Goal: Transaction & Acquisition: Obtain resource

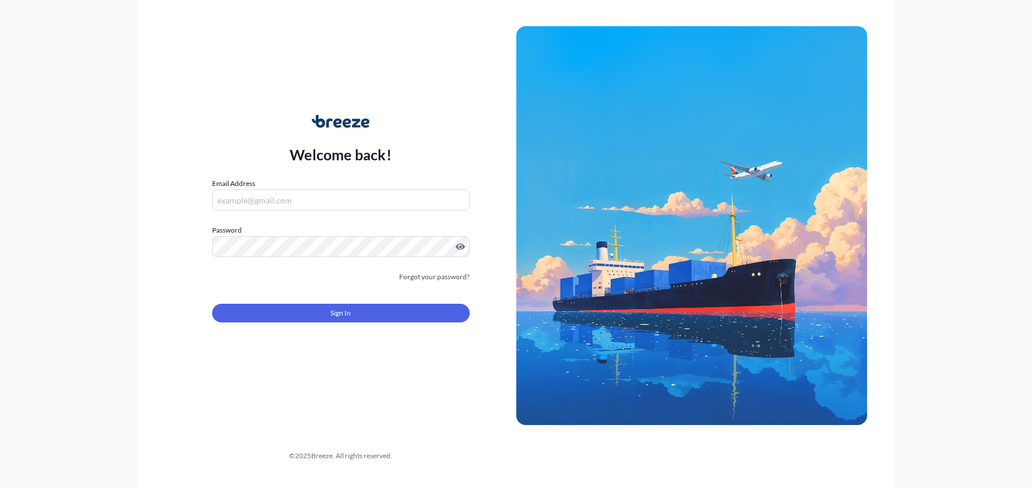
type input "[PERSON_NAME][EMAIL_ADDRESS][DOMAIN_NAME]"
drag, startPoint x: 116, startPoint y: 221, endPoint x: 124, endPoint y: 226, distance: 8.9
click at [116, 223] on div "Welcome back! Email Address [PERSON_NAME][EMAIL_ADDRESS][DOMAIN_NAME] Password …" at bounding box center [516, 244] width 1032 height 488
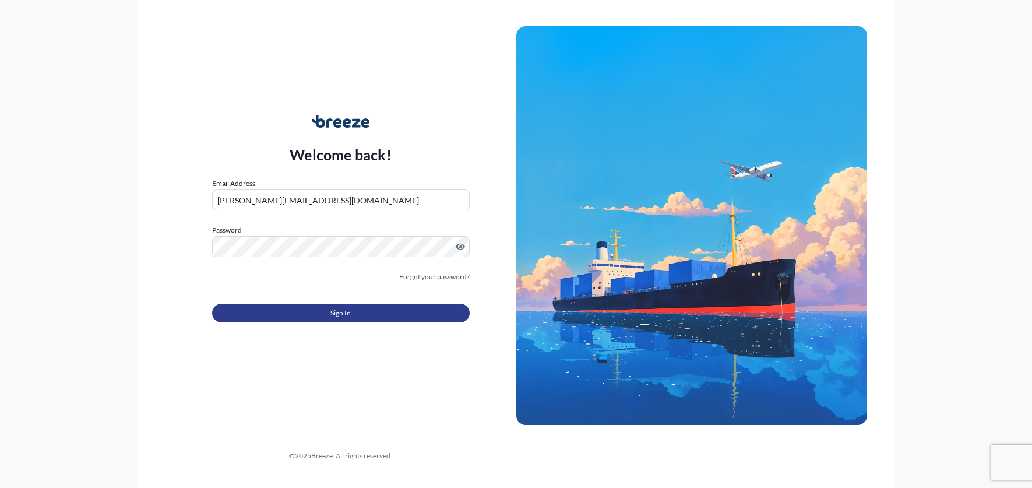
click at [298, 311] on button "Sign In" at bounding box center [340, 312] width 257 height 19
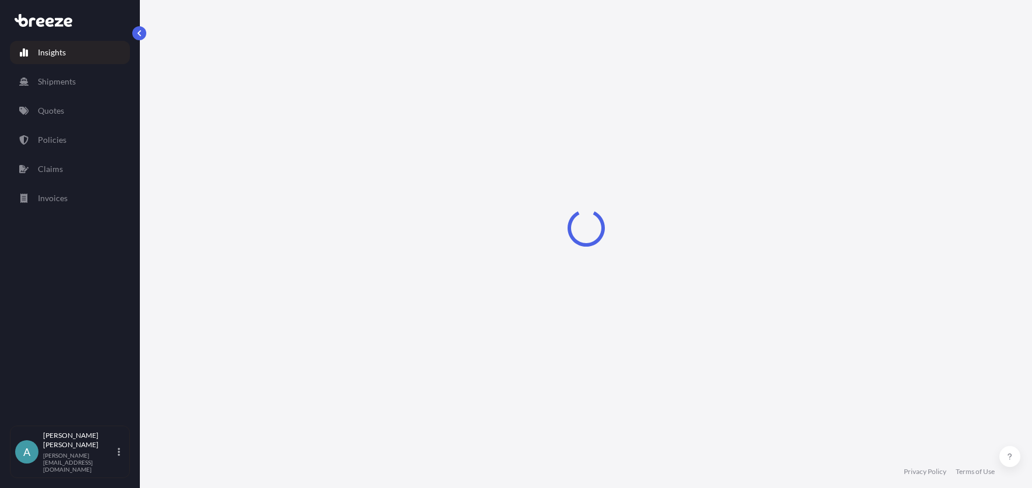
select select "2025"
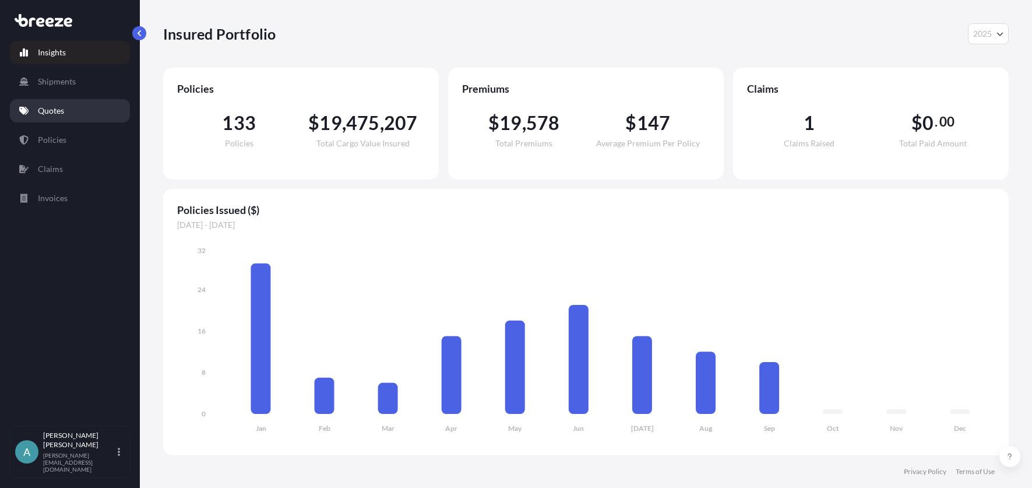
click at [63, 107] on p "Quotes" at bounding box center [51, 111] width 26 height 12
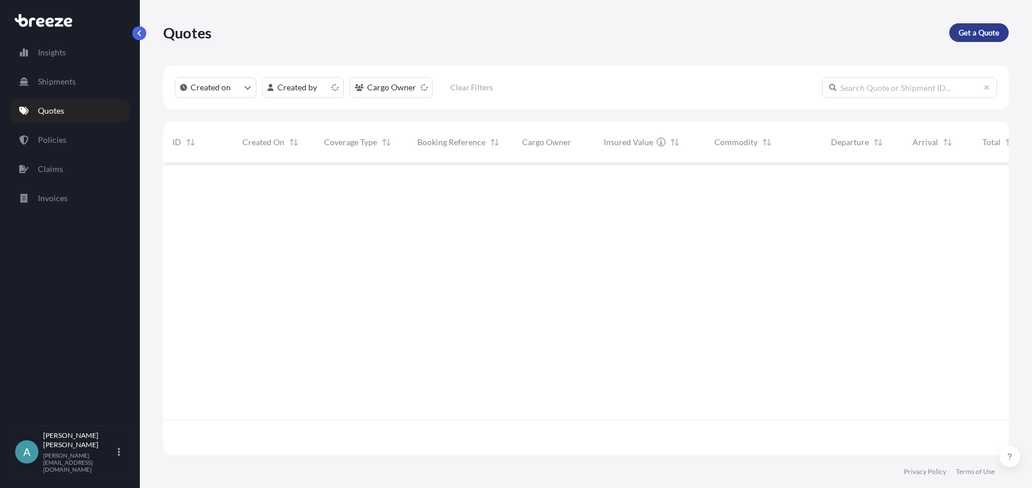
scroll to position [289, 836]
click at [988, 33] on p "Get a Quote" at bounding box center [978, 33] width 41 height 12
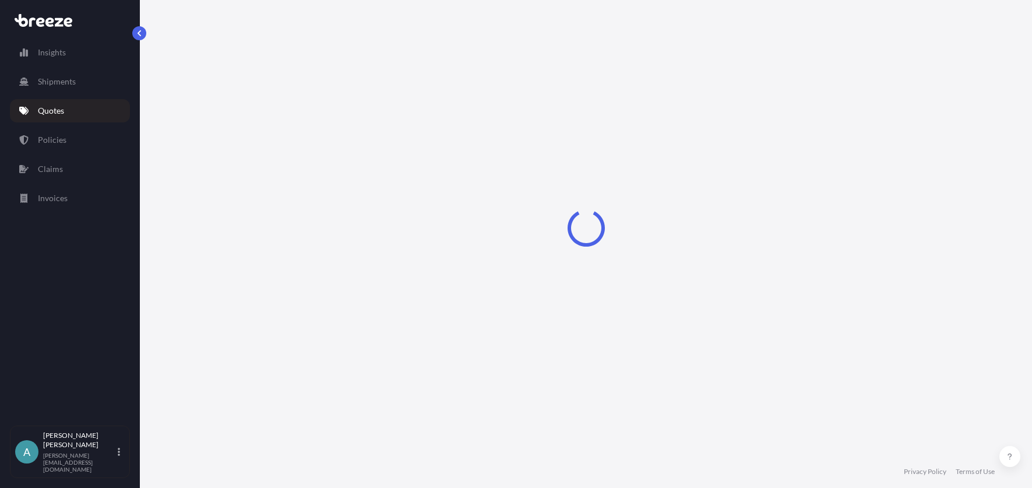
select select "Sea"
select select "1"
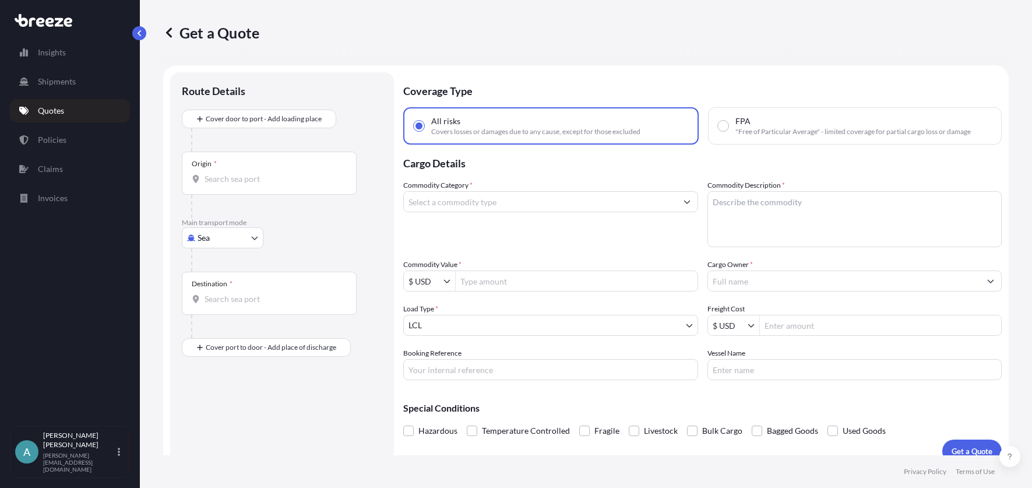
scroll to position [15, 0]
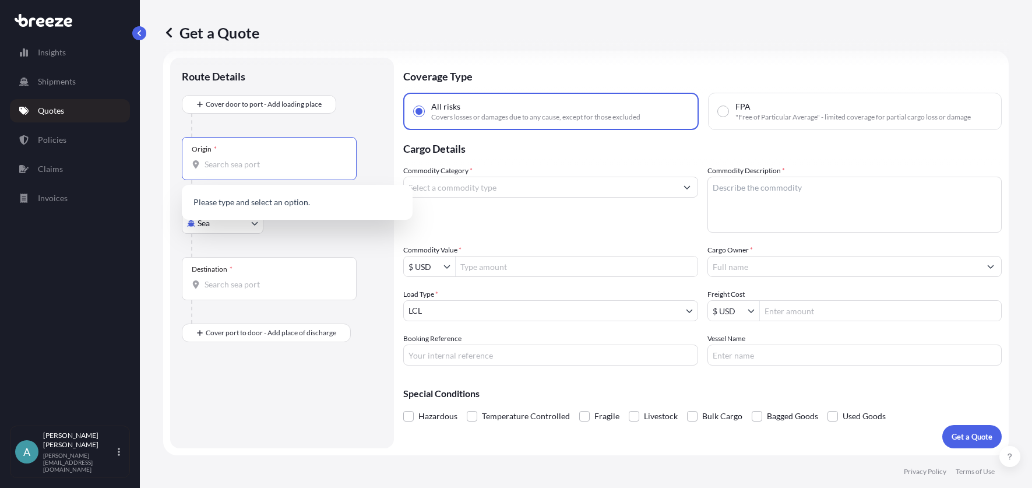
click at [327, 162] on input "Origin *" at bounding box center [272, 164] width 137 height 12
type input "90248"
click at [156, 172] on div "Get a Quote Route Details Cover door to port - Add loading place Place of loadi…" at bounding box center [586, 227] width 892 height 455
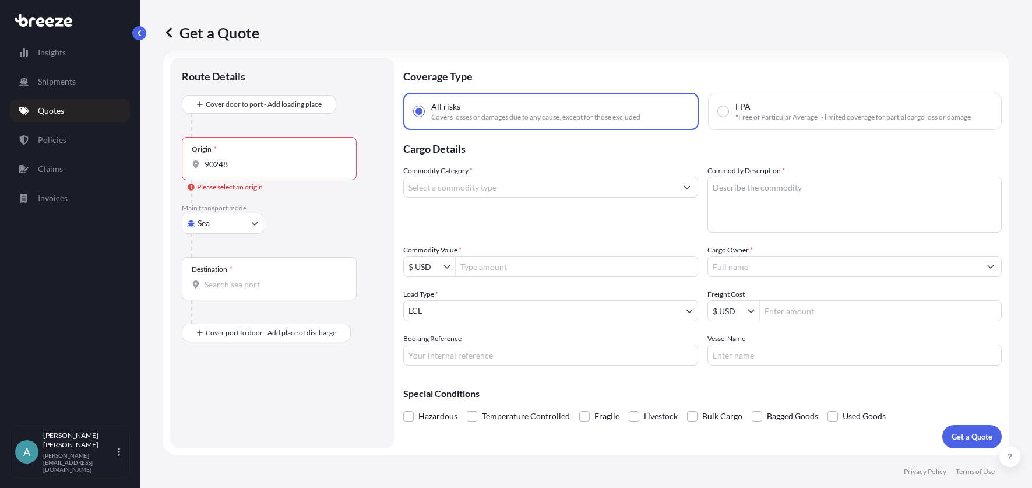
click at [211, 223] on body "0 options available. Insights Shipments Quotes Policies Claims Invoices A [PERS…" at bounding box center [516, 244] width 1032 height 488
click at [236, 290] on div "Road" at bounding box center [222, 295] width 72 height 21
select select "Road"
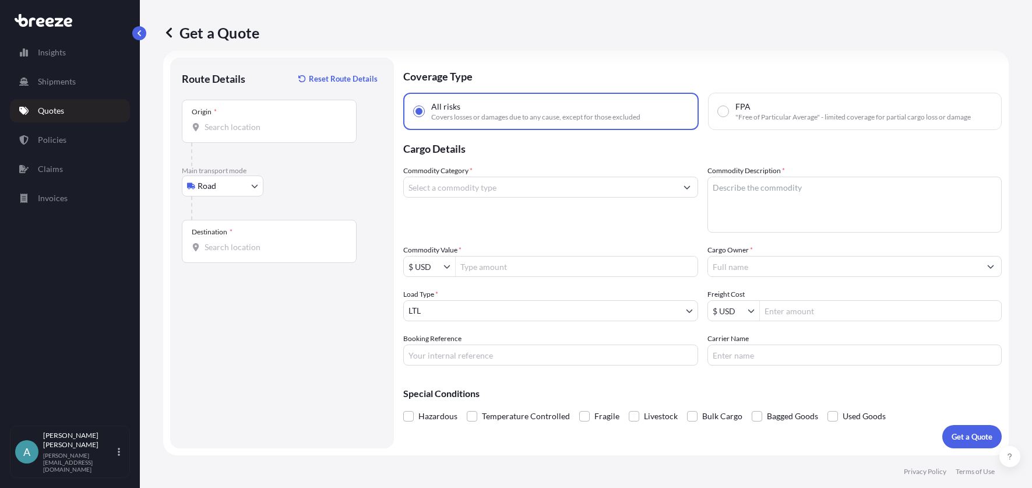
click at [211, 116] on div "Origin *" at bounding box center [204, 111] width 25 height 9
click at [211, 121] on input "Origin *" at bounding box center [272, 127] width 137 height 12
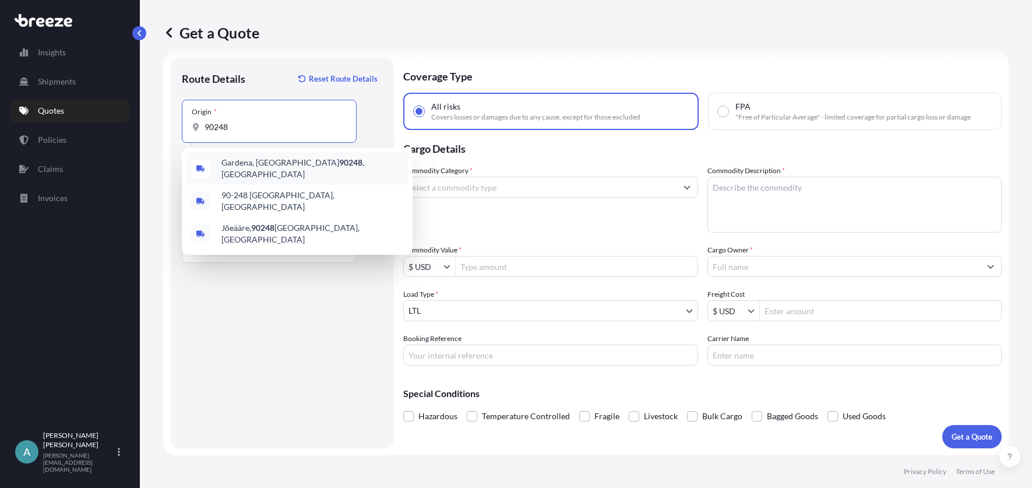
click at [245, 168] on span "[GEOGRAPHIC_DATA] , [GEOGRAPHIC_DATA]" at bounding box center [312, 168] width 182 height 23
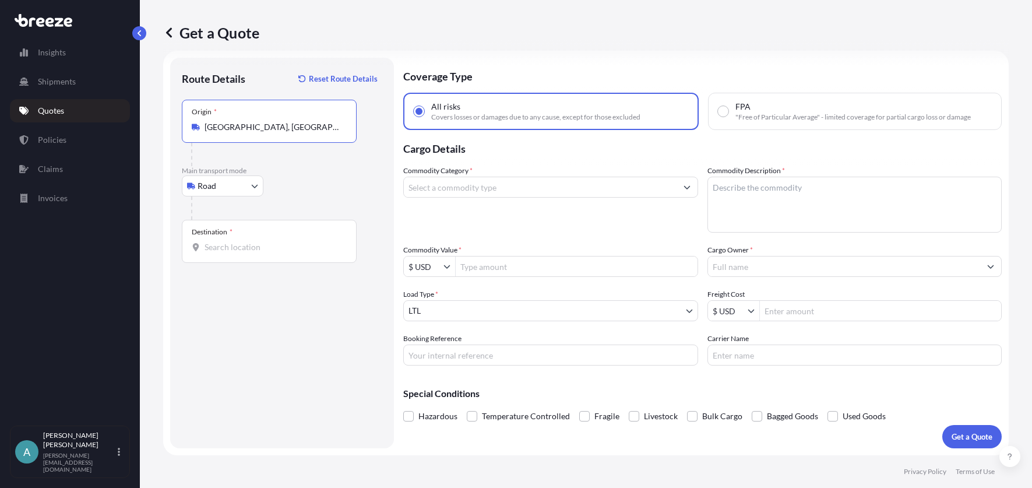
type input "[GEOGRAPHIC_DATA], [GEOGRAPHIC_DATA]"
click at [219, 239] on div "Destination *" at bounding box center [269, 241] width 175 height 43
click at [219, 241] on input "Destination *" at bounding box center [272, 247] width 137 height 12
type input "[GEOGRAPHIC_DATA], [GEOGRAPHIC_DATA]"
click at [449, 190] on input "Commodity Category *" at bounding box center [540, 186] width 273 height 21
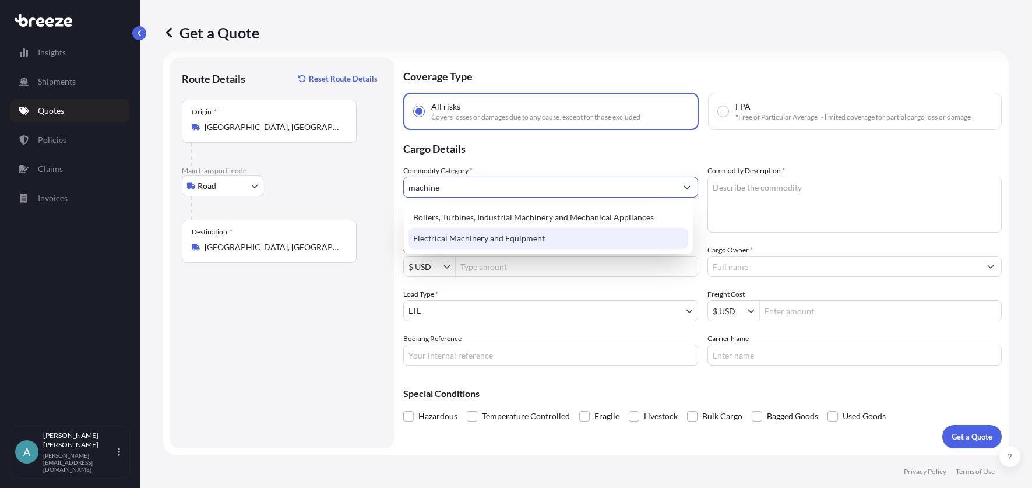
click at [481, 242] on div "Electrical Machinery and Equipment" at bounding box center [548, 238] width 280 height 21
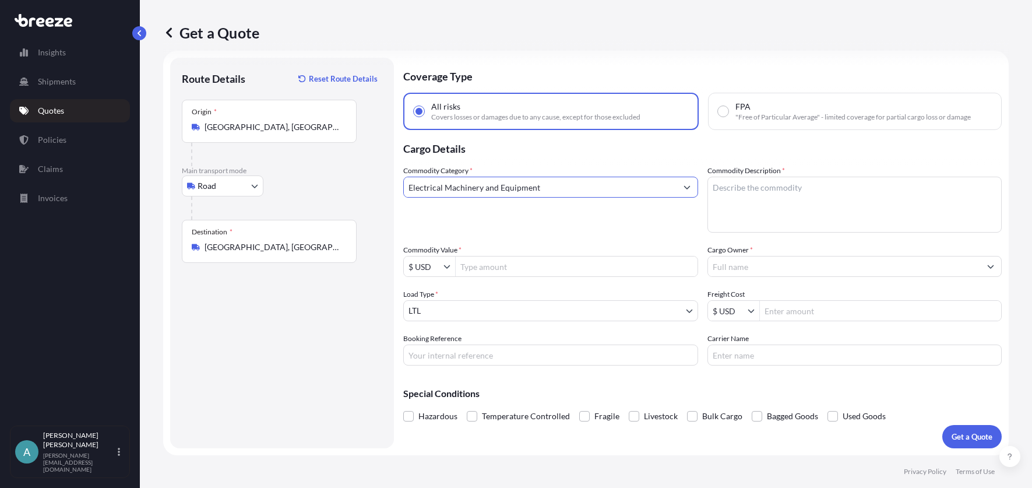
type input "Electrical Machinery and Equipment"
click at [739, 198] on textarea "Commodity Description *" at bounding box center [854, 204] width 295 height 56
type textarea "machine"
click at [587, 257] on input "Commodity Value *" at bounding box center [577, 266] width 242 height 21
type input "60,000"
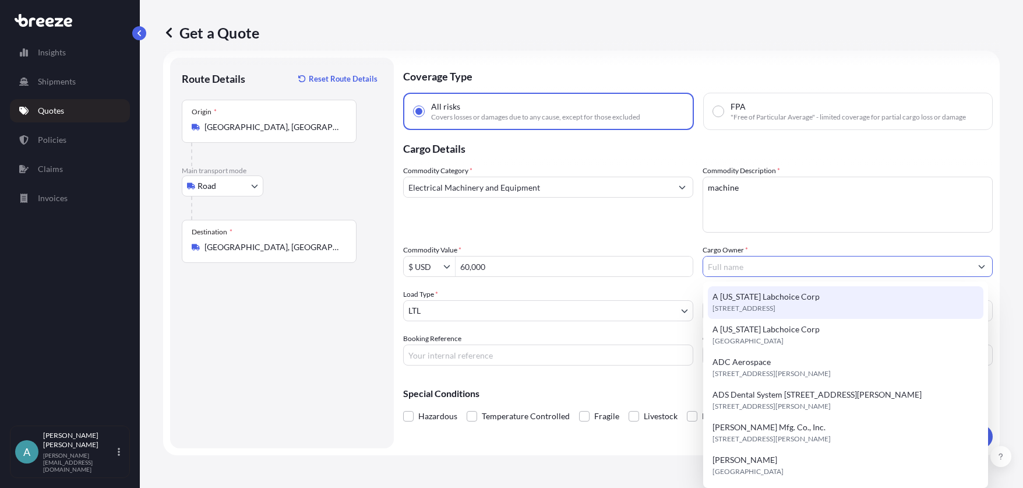
click at [771, 303] on span "[STREET_ADDRESS]" at bounding box center [743, 308] width 63 height 12
type input "A [US_STATE] Labchoice Corp"
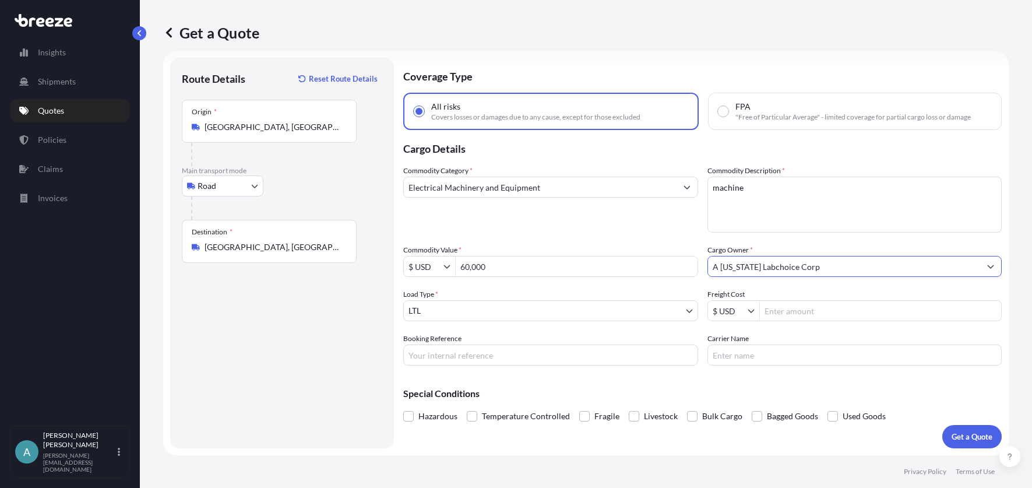
click at [796, 309] on input "Freight Cost" at bounding box center [881, 310] width 242 height 21
type input "1,200"
click at [597, 327] on div "Commodity Category * Electrical Machinery and Equipment Commodity Description *…" at bounding box center [702, 265] width 598 height 200
click at [970, 440] on p "Get a Quote" at bounding box center [971, 436] width 41 height 12
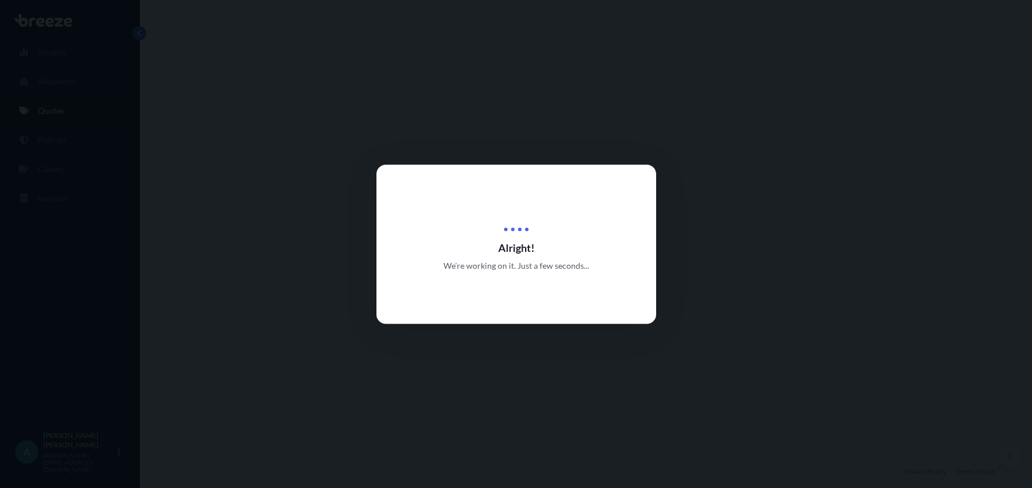
select select "Road"
select select "1"
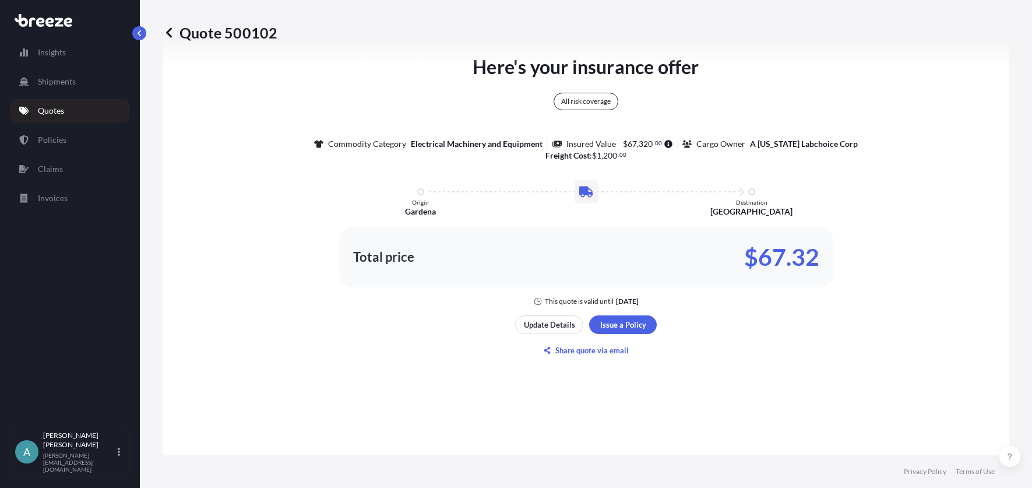
scroll to position [656, 0]
